Goal: Transaction & Acquisition: Purchase product/service

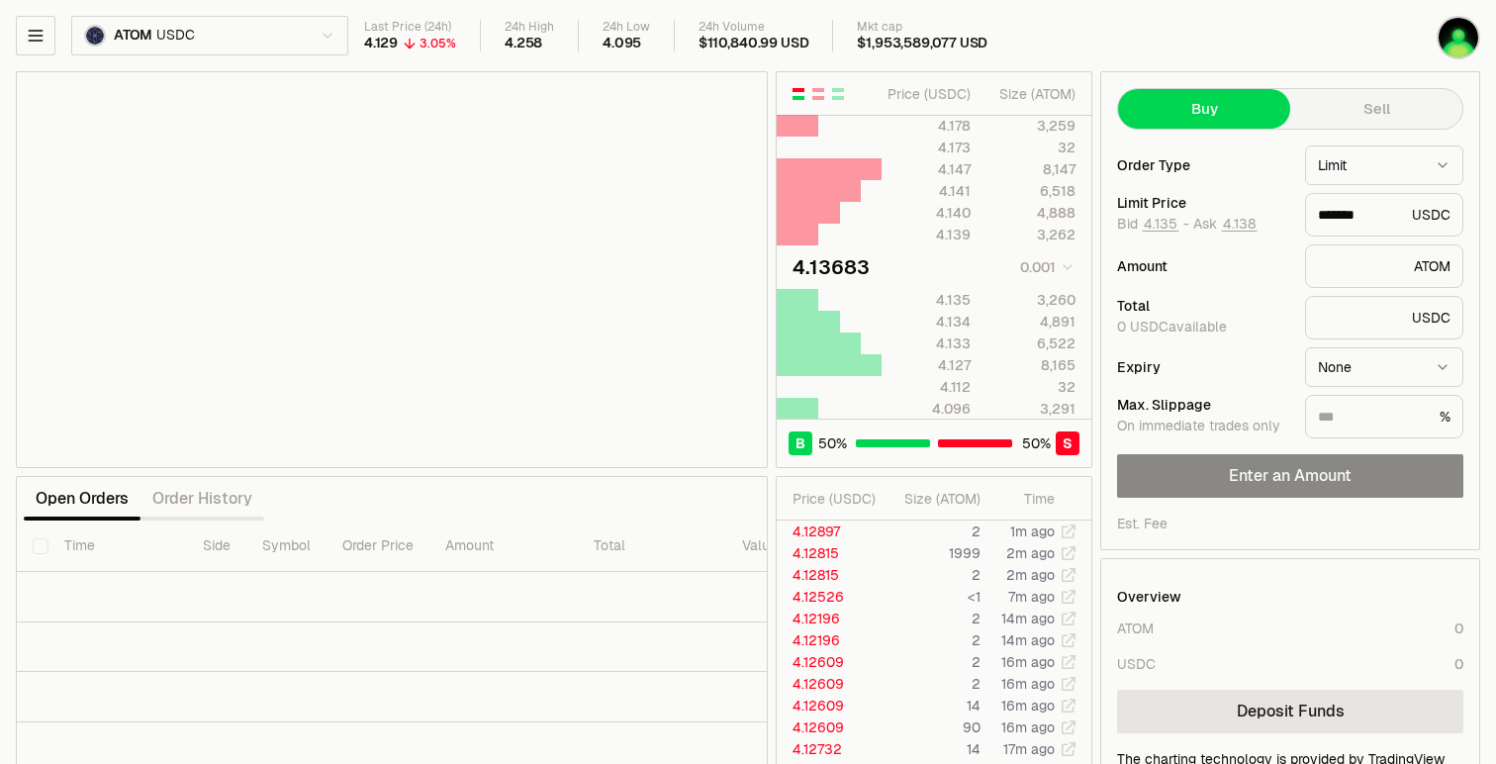
scroll to position [0, 352]
type input "*******"
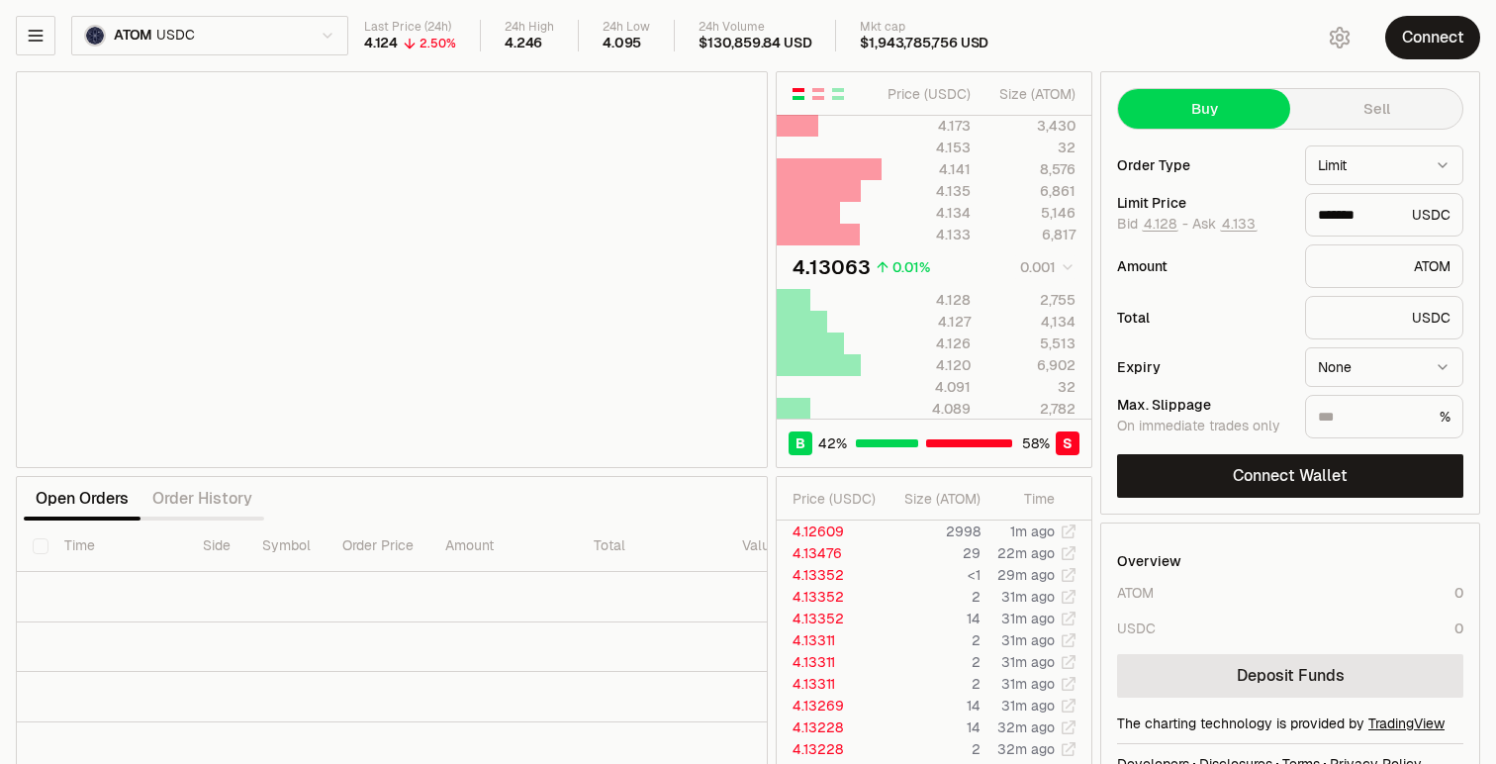
type input "*******"
